Goal: Transaction & Acquisition: Purchase product/service

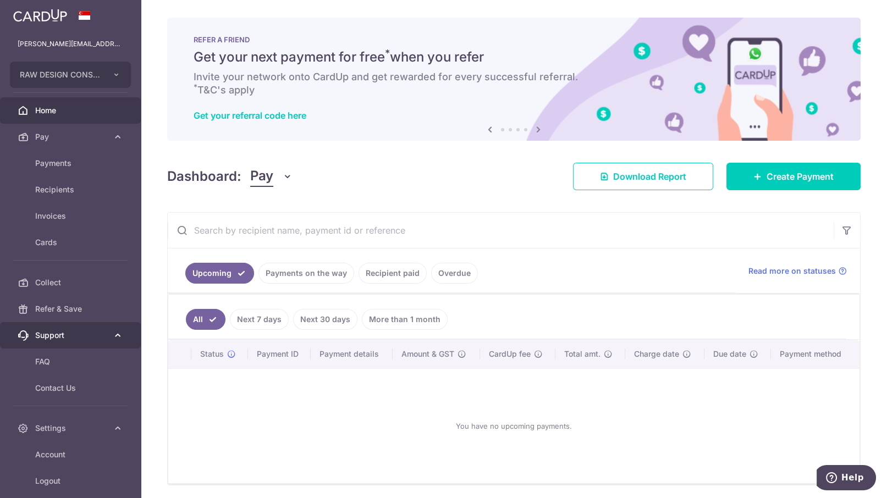
scroll to position [53, 0]
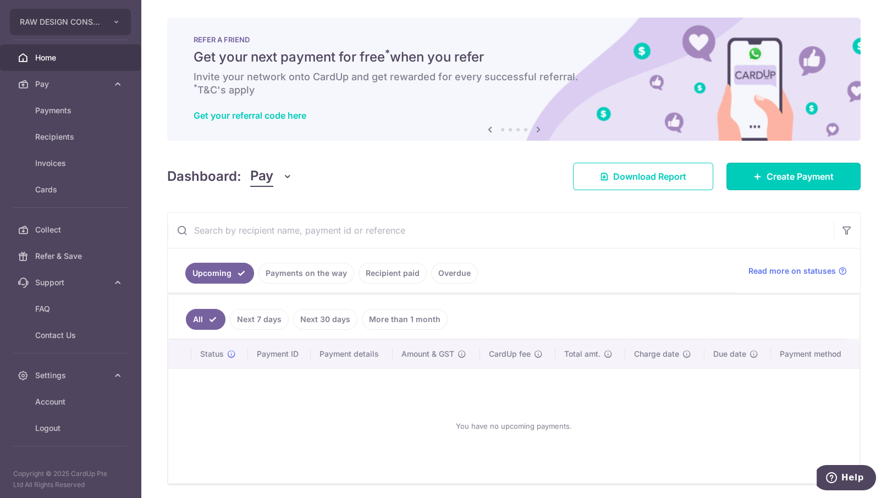
drag, startPoint x: 763, startPoint y: 172, endPoint x: 723, endPoint y: 200, distance: 49.0
click at [767, 172] on span "Create Payment" at bounding box center [800, 176] width 67 height 13
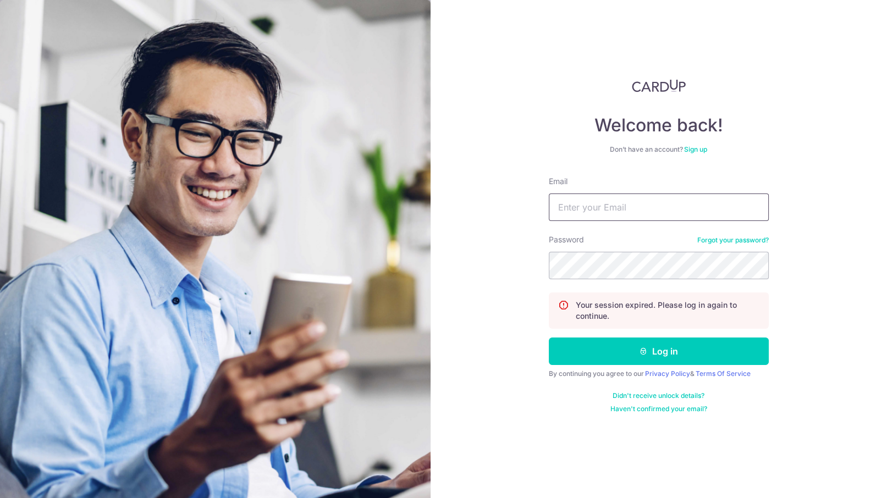
type input "[PERSON_NAME][EMAIL_ADDRESS][DOMAIN_NAME]"
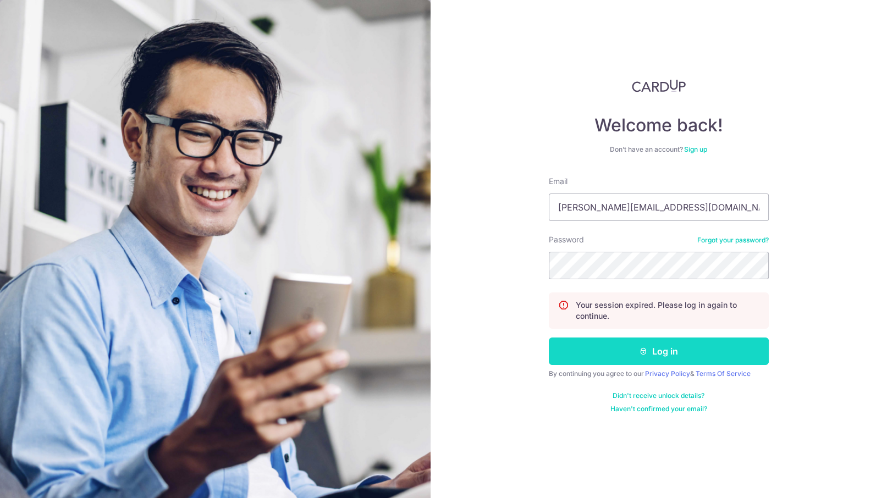
click at [601, 354] on button "Log in" at bounding box center [659, 352] width 220 height 28
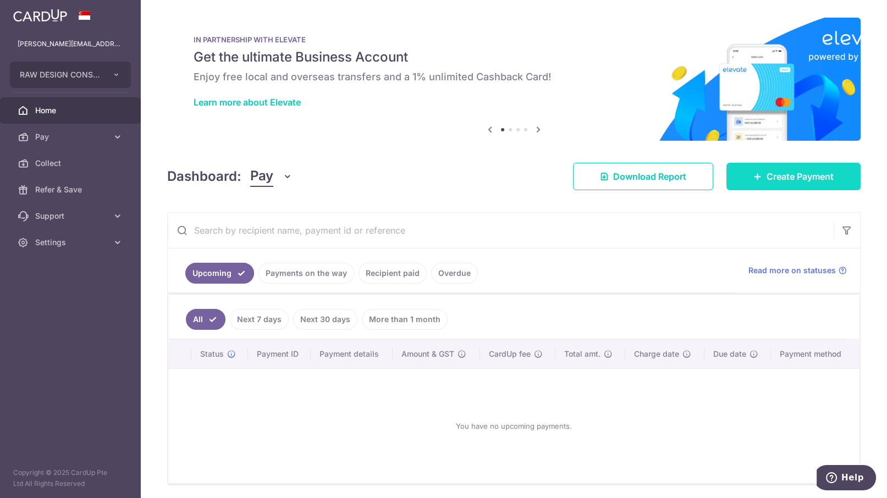
click at [792, 180] on span "Create Payment" at bounding box center [800, 176] width 67 height 13
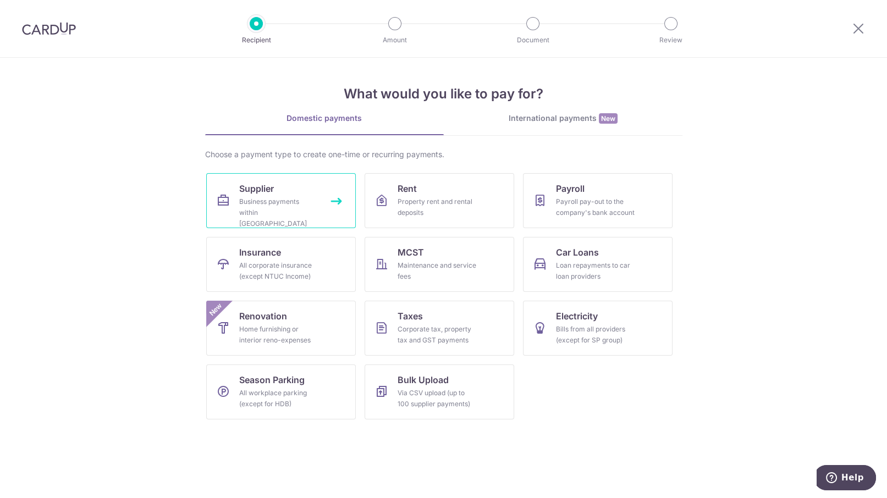
click at [300, 203] on div "Business payments within [GEOGRAPHIC_DATA]" at bounding box center [278, 212] width 79 height 33
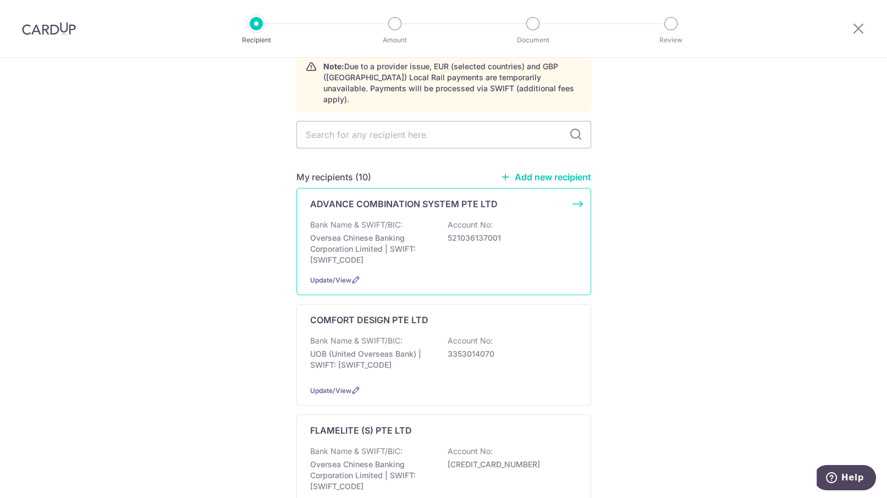
scroll to position [69, 0]
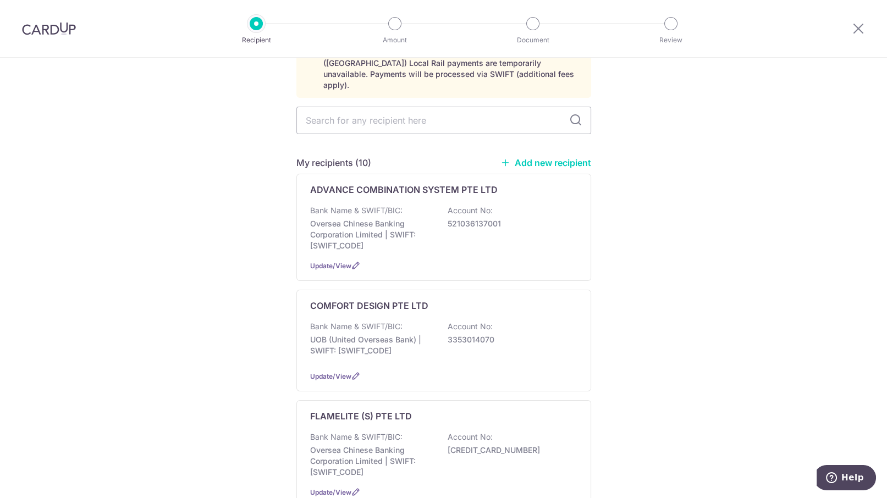
click at [573, 176] on div "ADVANCE COMBINATION SYSTEM PTE LTD Bank Name & SWIFT/BIC: Oversea Chinese Banki…" at bounding box center [444, 227] width 295 height 107
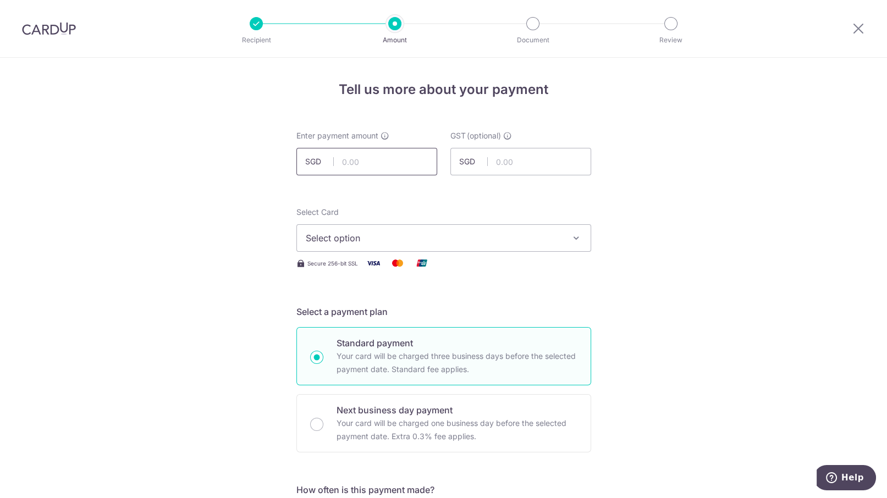
click at [369, 162] on input "text" at bounding box center [367, 162] width 141 height 28
type input "2,722.00"
click at [526, 164] on input "text" at bounding box center [521, 162] width 141 height 28
type input "244.98"
click at [452, 242] on span "Select option" at bounding box center [434, 238] width 256 height 13
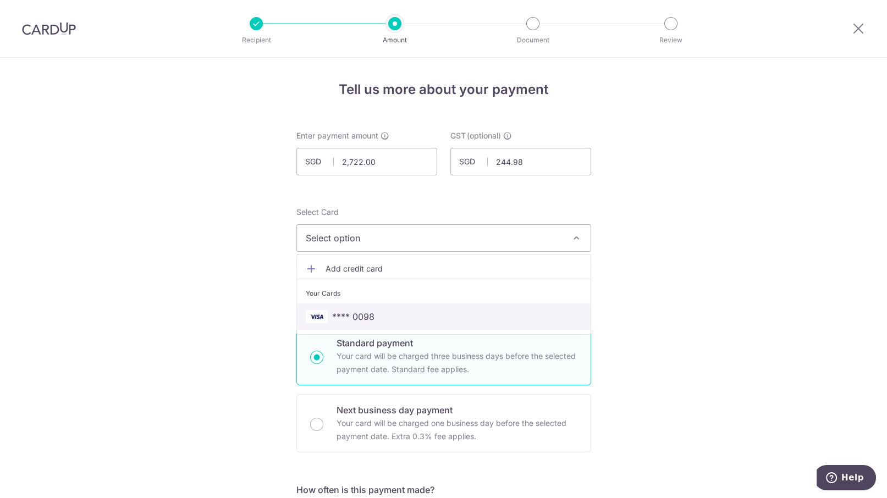
click at [403, 314] on span "**** 0098" at bounding box center [444, 316] width 276 height 13
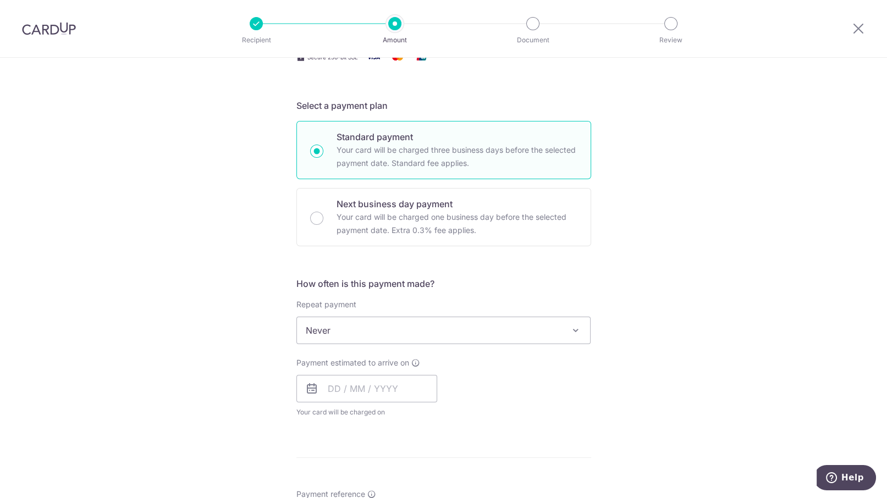
scroll to position [275, 0]
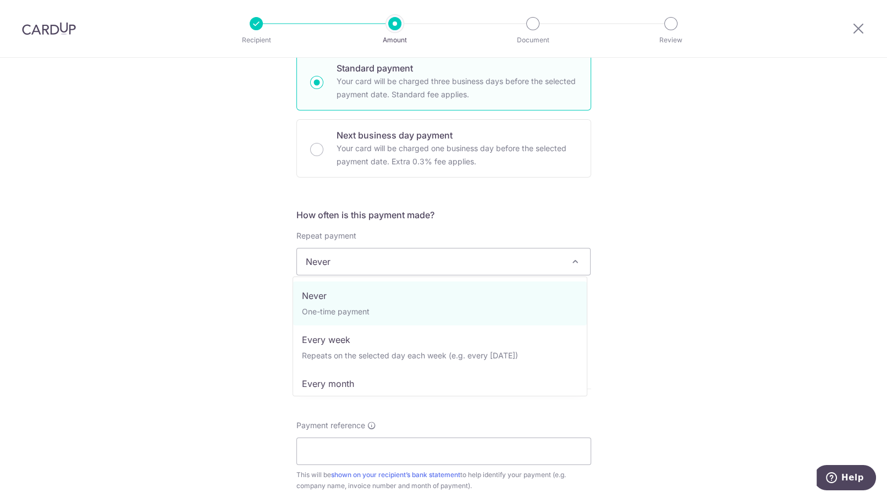
click at [579, 265] on span "Never" at bounding box center [444, 262] width 295 height 28
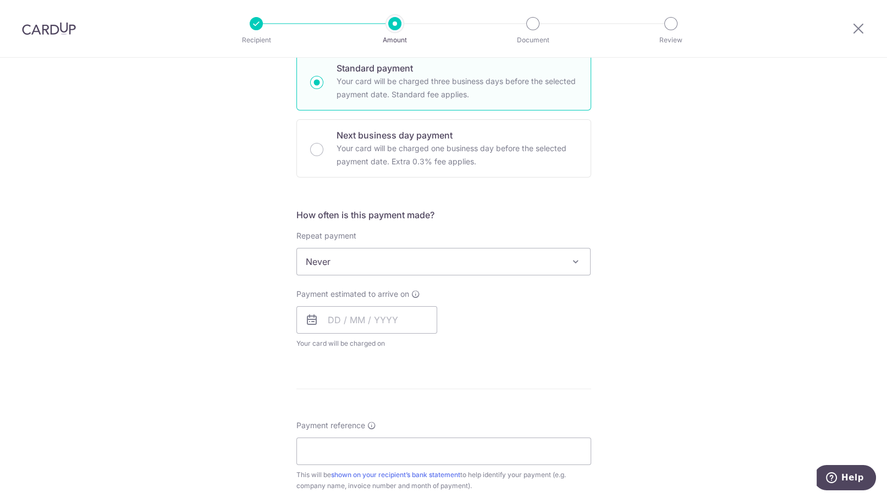
click at [579, 265] on span "Never" at bounding box center [444, 262] width 294 height 26
click at [391, 320] on input "text" at bounding box center [367, 320] width 141 height 28
drag, startPoint x: 337, startPoint y: 437, endPoint x: 547, endPoint y: 380, distance: 217.8
click at [337, 437] on link "15" at bounding box center [341, 442] width 18 height 18
type input "15/09/2025"
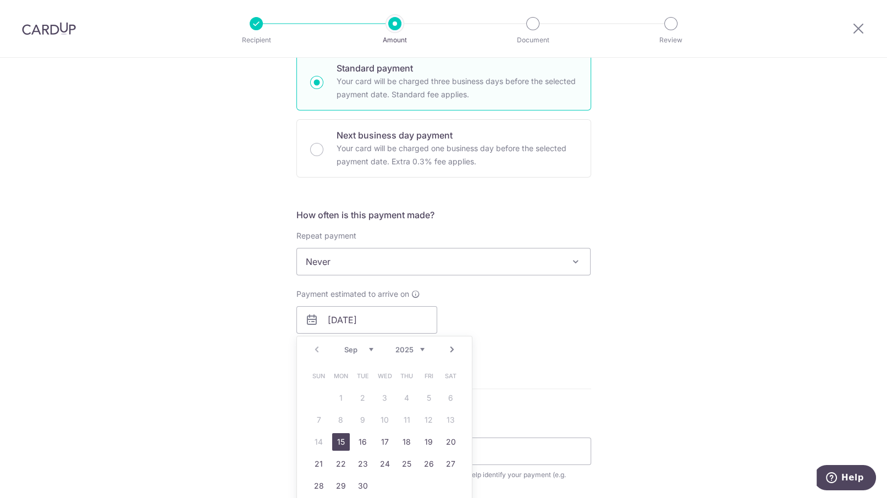
click at [0, 0] on p "Payment due and charge dates may be adjusted if it falls on weekends or public …" at bounding box center [0, 0] width 0 height 0
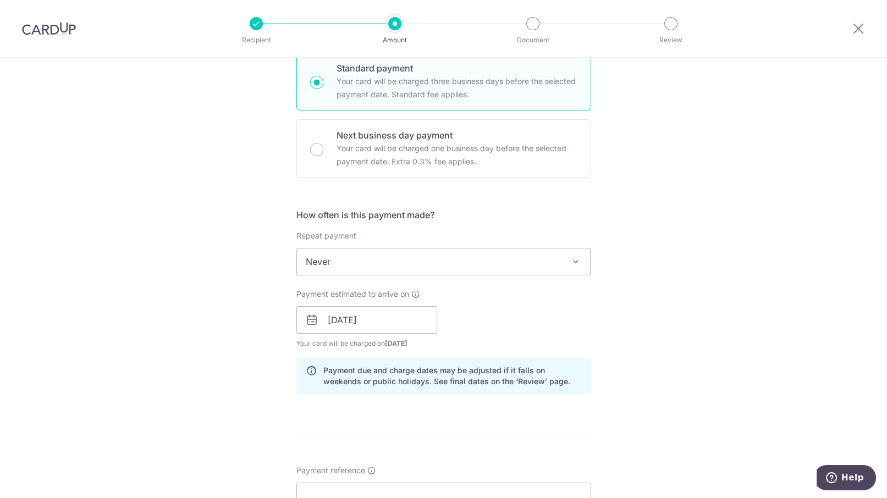
scroll to position [481, 0]
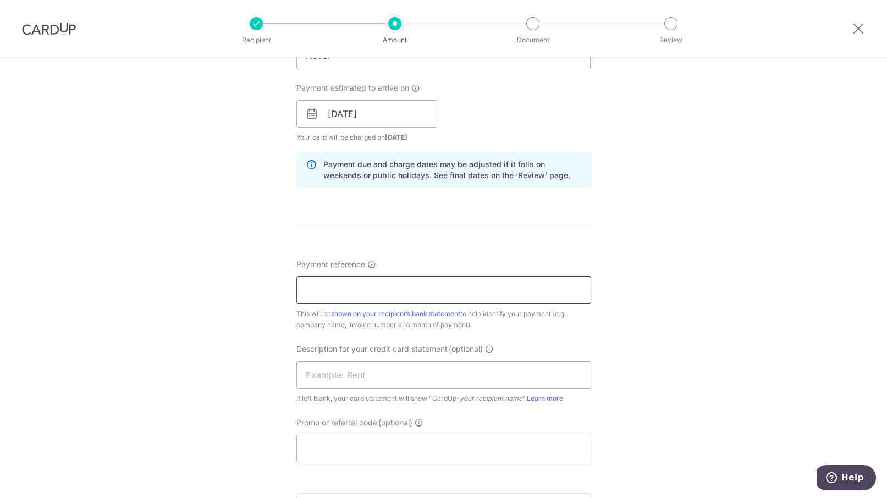
click at [369, 293] on input "Payment reference" at bounding box center [444, 291] width 295 height 28
click at [408, 281] on input "Payment reference" at bounding box center [444, 291] width 295 height 28
paste input "107528"
click at [408, 281] on input "107528" at bounding box center [444, 291] width 295 height 28
type input "107528"
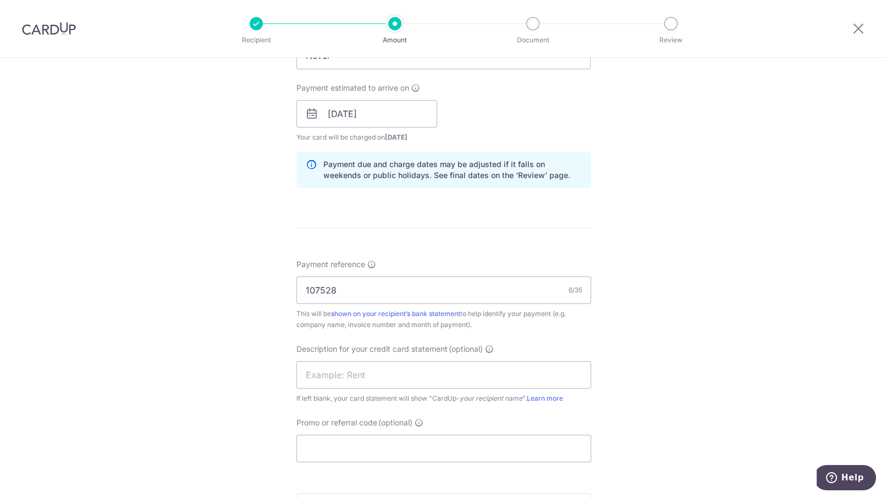
click at [558, 221] on form "Enter payment amount SGD 2,722.00 2722.00 GST (optional) SGD 244.98 244.98 Sele…" at bounding box center [444, 144] width 295 height 990
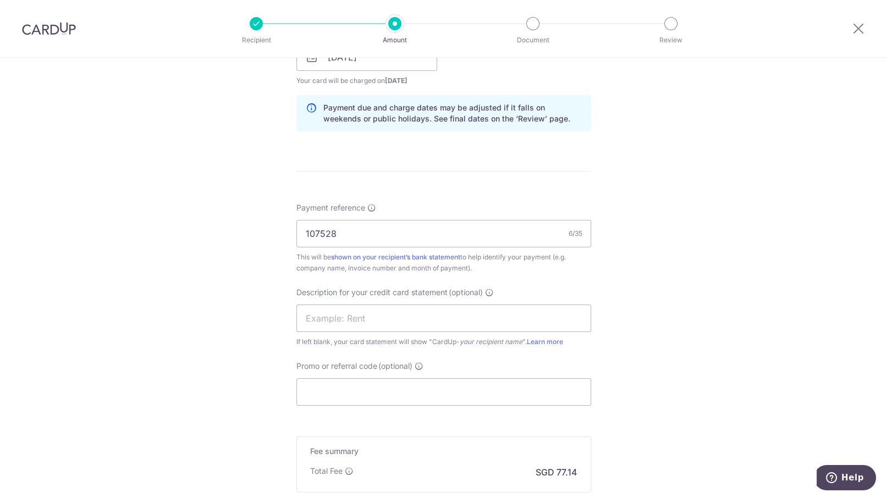
scroll to position [619, 0]
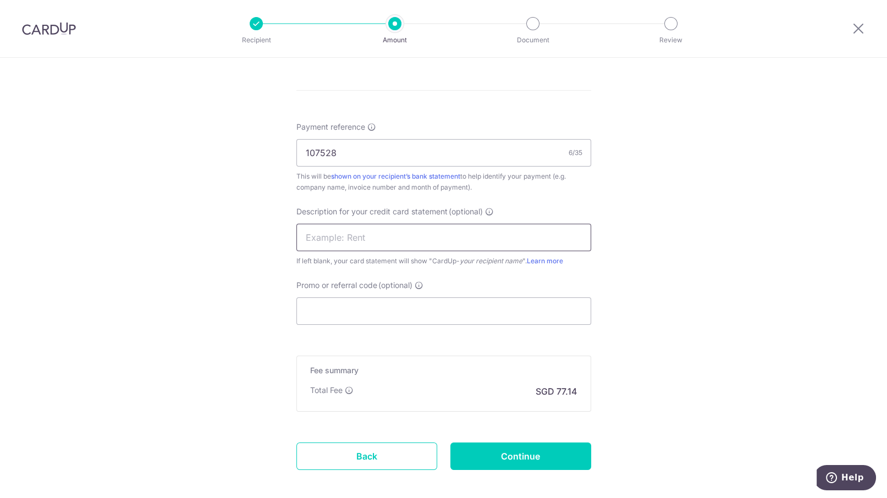
click at [402, 239] on input "text" at bounding box center [444, 238] width 295 height 28
